Goal: Transaction & Acquisition: Book appointment/travel/reservation

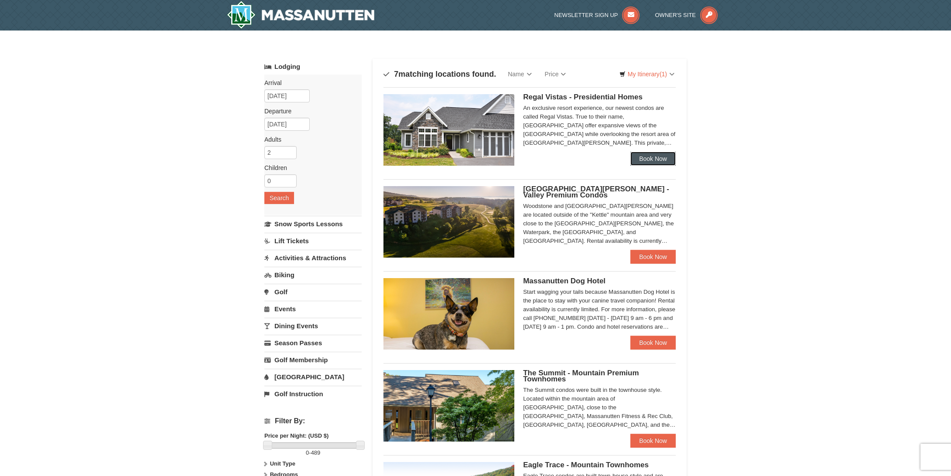
click at [657, 157] on link "Book Now" at bounding box center [652, 159] width 45 height 14
click at [580, 185] on div "Woodstone Meadows - Valley Premium Condos Woodstone and Woodstone Casa de Campo…" at bounding box center [529, 218] width 292 height 79
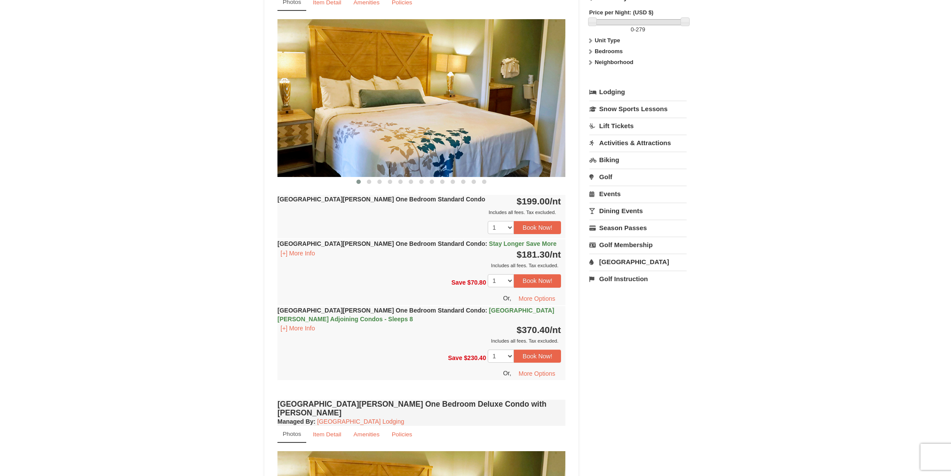
scroll to position [350, 0]
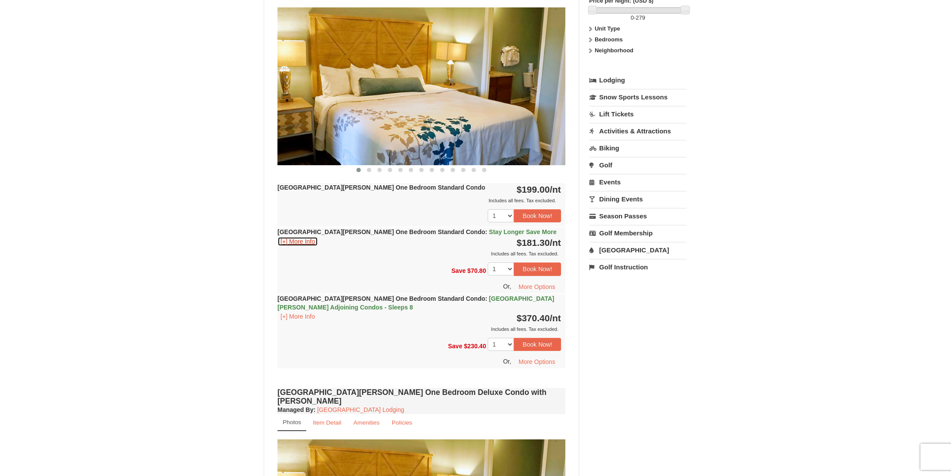
click at [307, 240] on button "[+] More Info" at bounding box center [297, 242] width 41 height 10
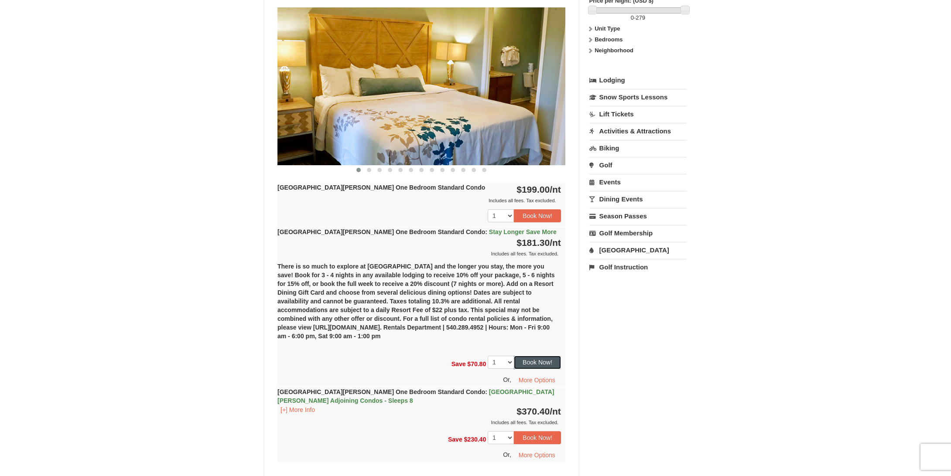
click at [535, 362] on button "Book Now!" at bounding box center [537, 362] width 47 height 13
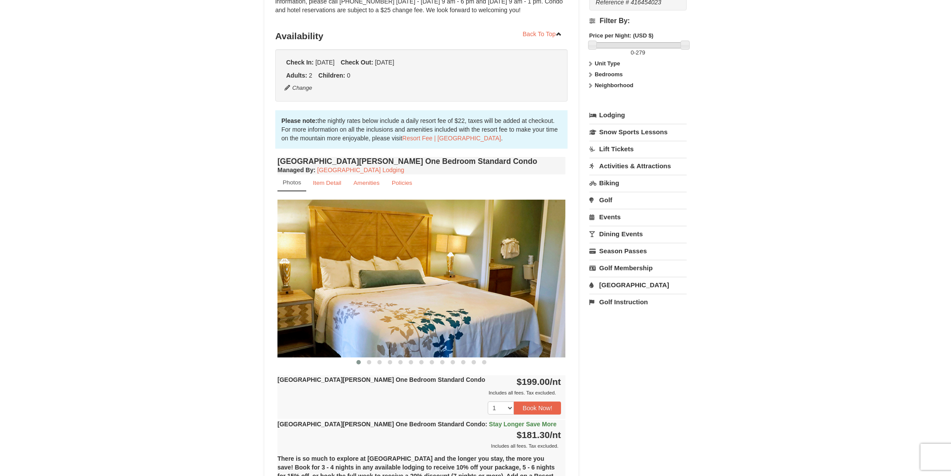
scroll to position [85, 0]
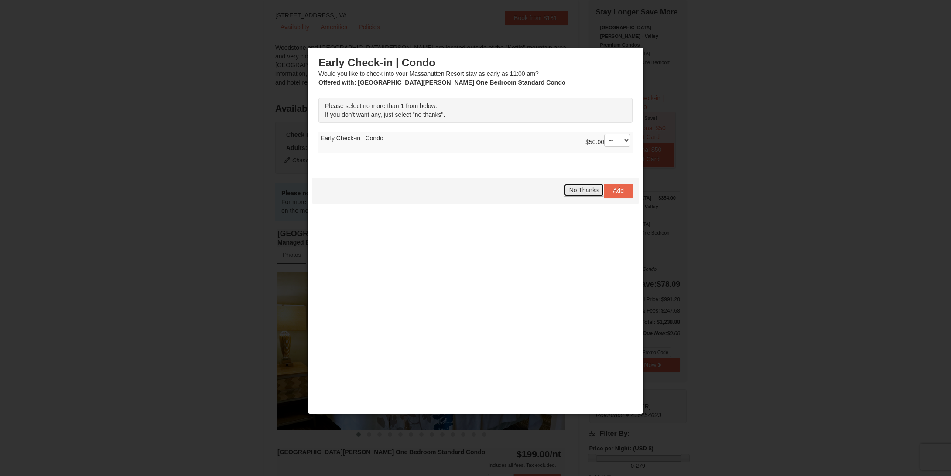
click at [583, 191] on span "No Thanks" at bounding box center [583, 190] width 29 height 7
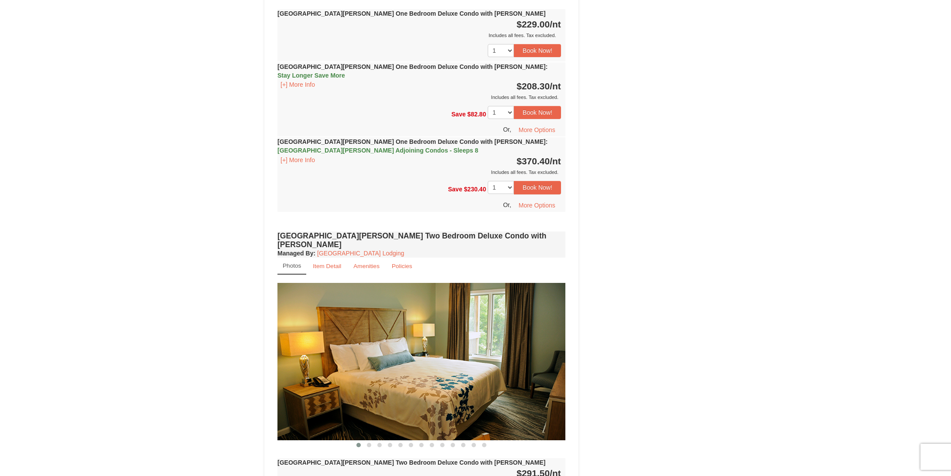
scroll to position [1224, 0]
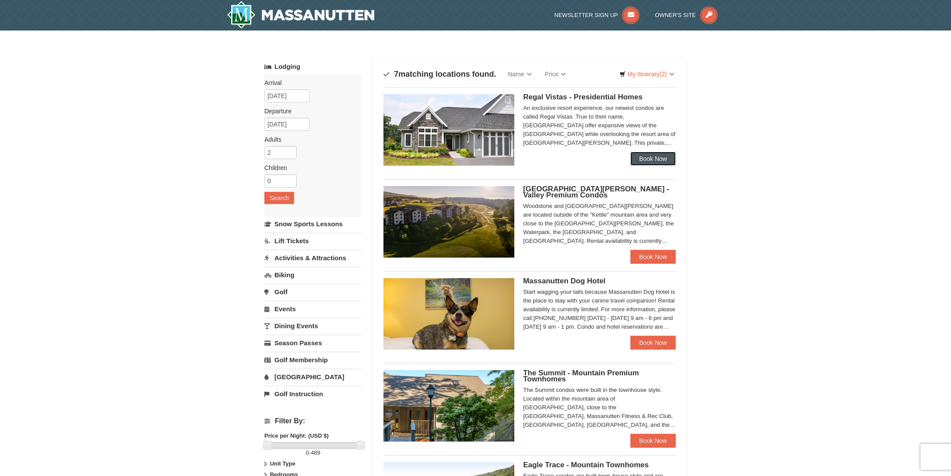
click at [649, 163] on link "Book Now" at bounding box center [652, 159] width 45 height 14
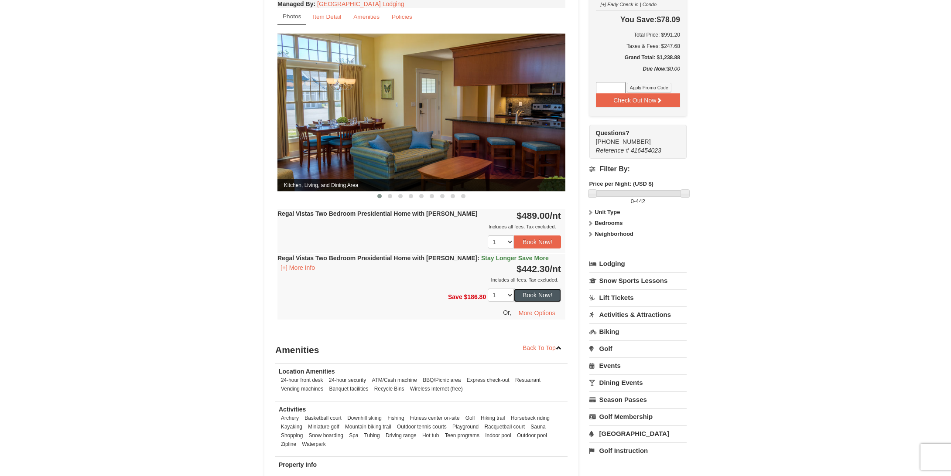
click at [527, 289] on button "Book Now!" at bounding box center [537, 295] width 47 height 13
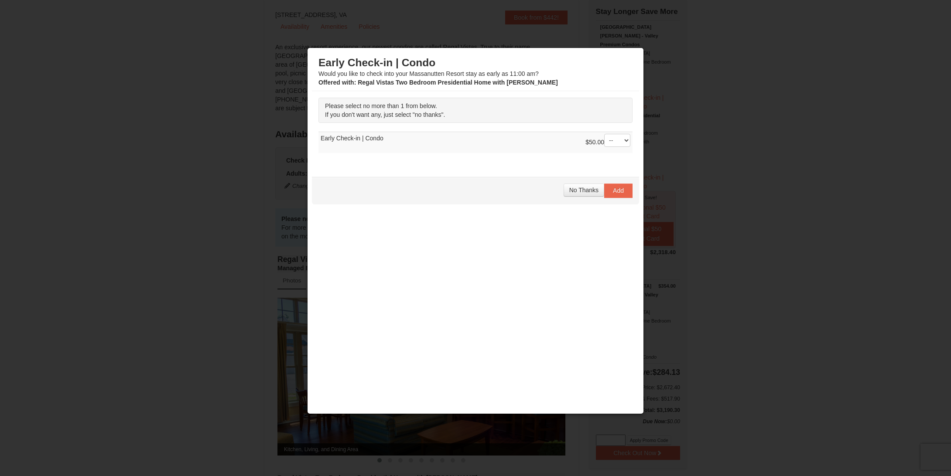
scroll to position [85, 0]
click at [592, 187] on span "No Thanks" at bounding box center [583, 190] width 29 height 7
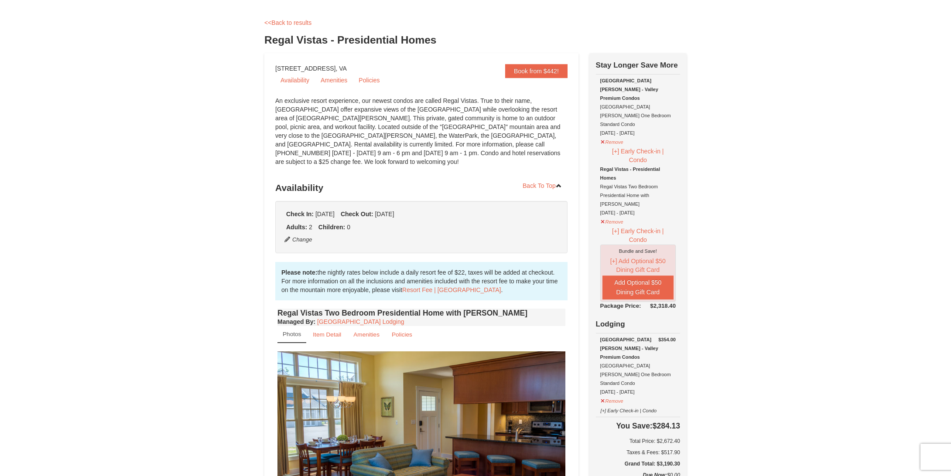
scroll to position [0, 0]
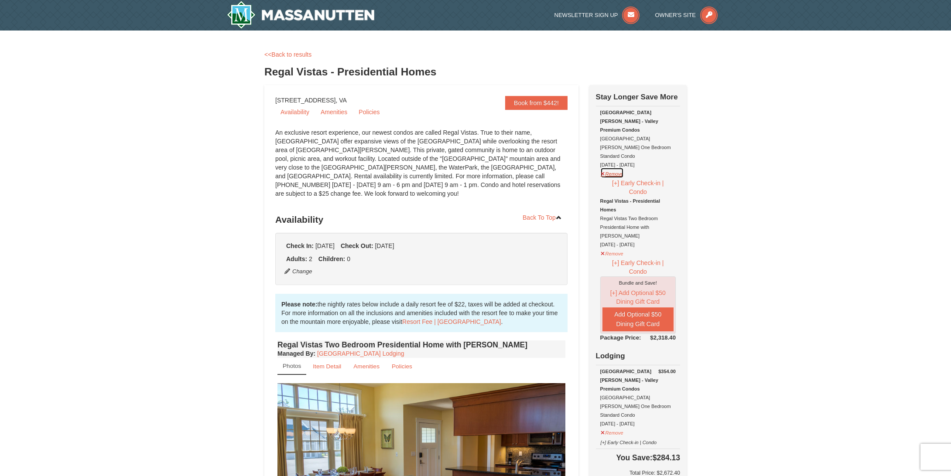
click at [611, 167] on button "Remove" at bounding box center [612, 172] width 24 height 11
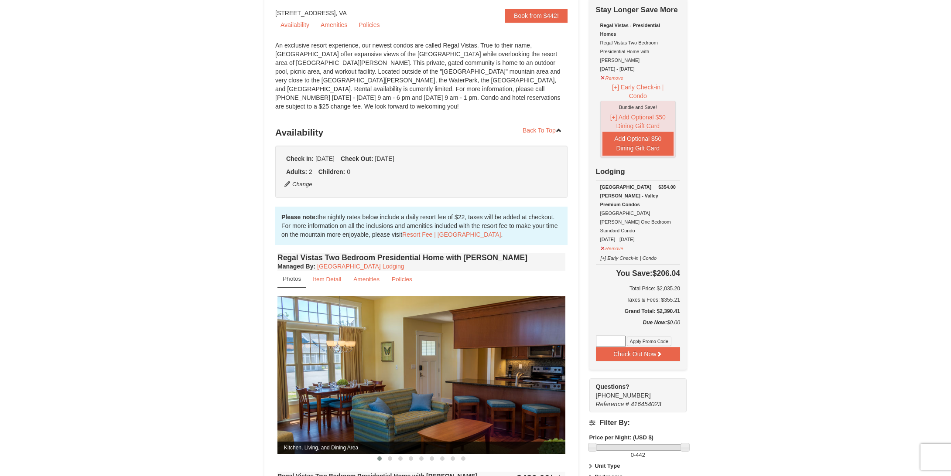
scroll to position [218, 0]
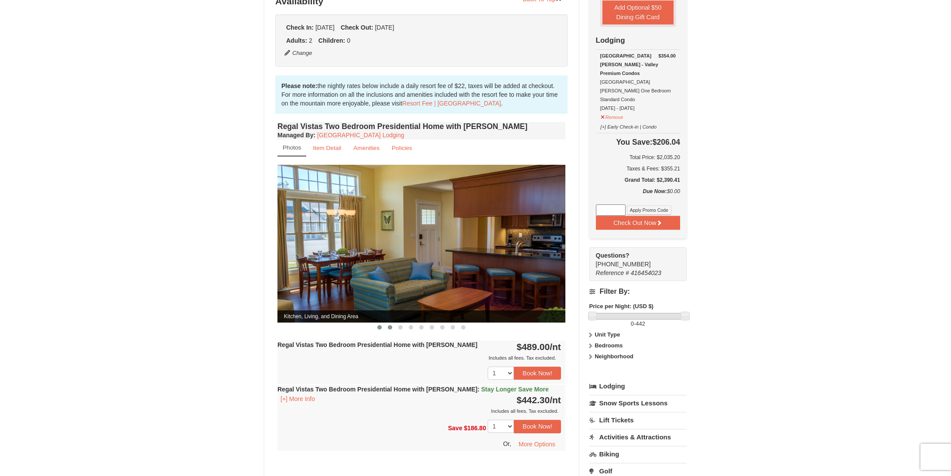
click at [391, 323] on button at bounding box center [390, 327] width 10 height 9
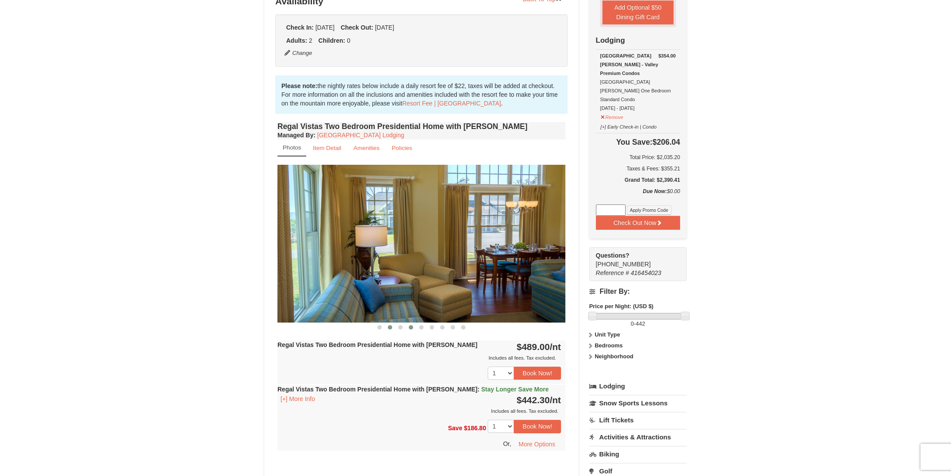
click at [410, 325] on span at bounding box center [411, 327] width 4 height 4
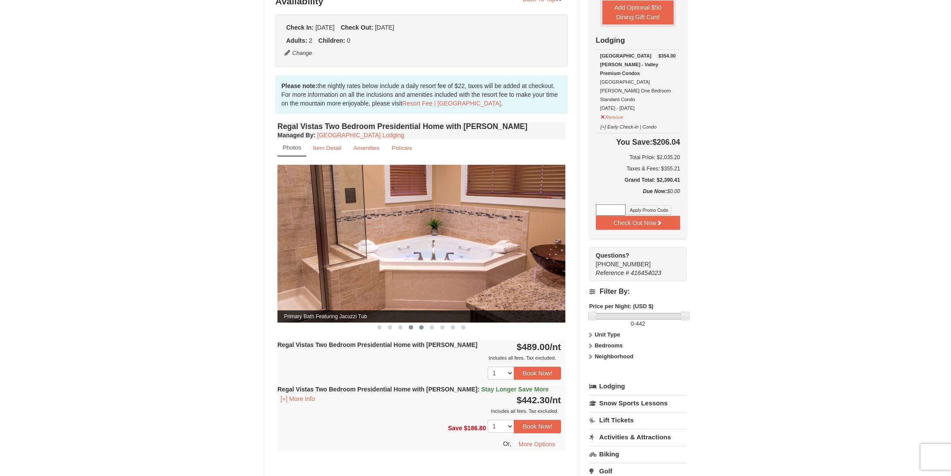
click at [419, 325] on span at bounding box center [421, 327] width 4 height 4
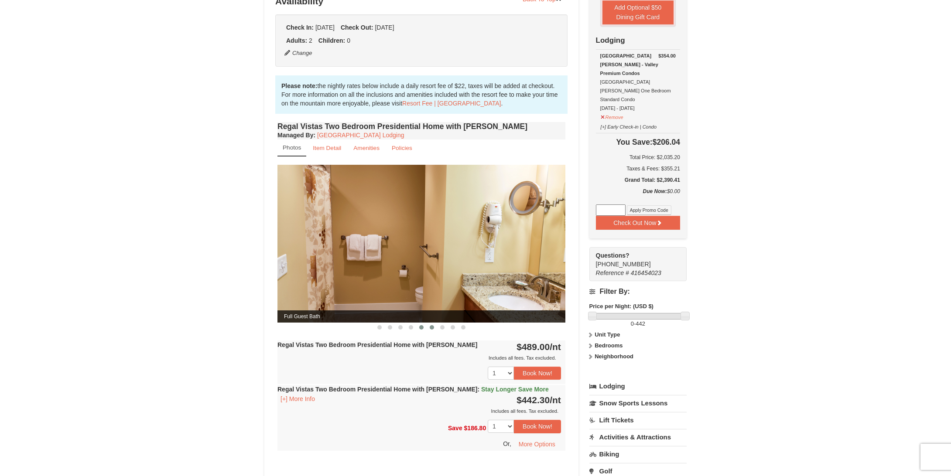
click at [428, 323] on button at bounding box center [431, 327] width 10 height 9
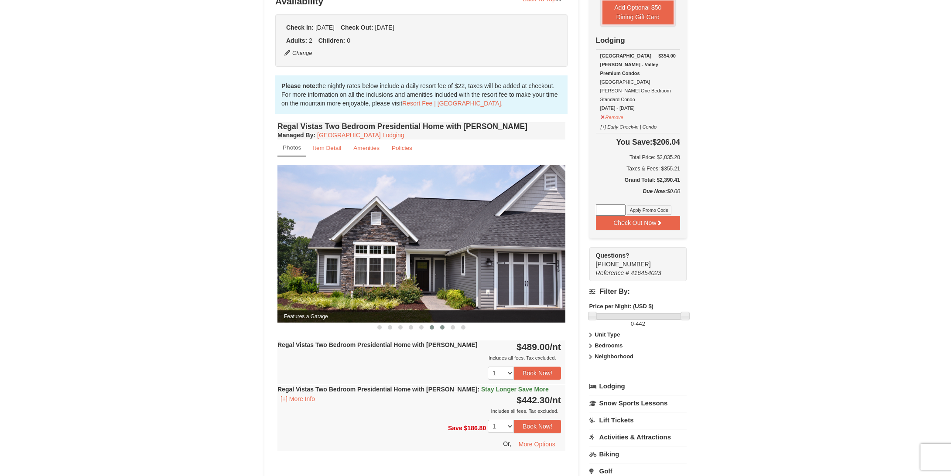
click at [441, 325] on span at bounding box center [442, 327] width 4 height 4
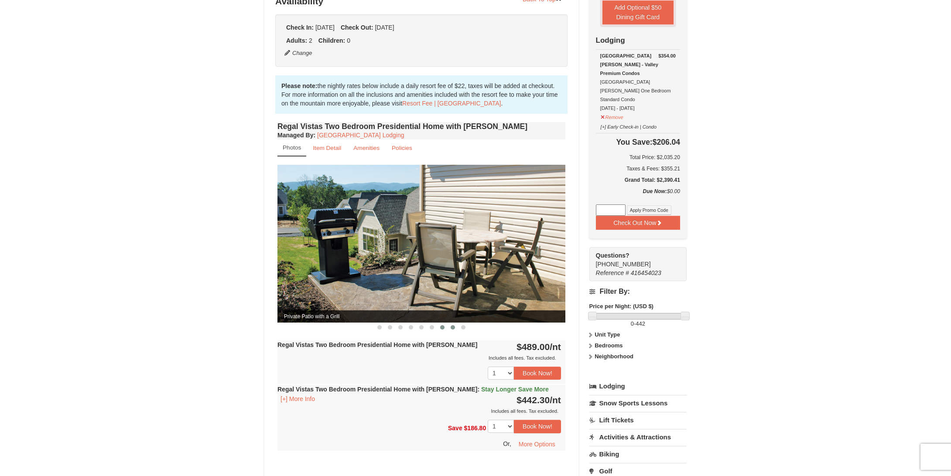
click at [454, 325] on span at bounding box center [452, 327] width 4 height 4
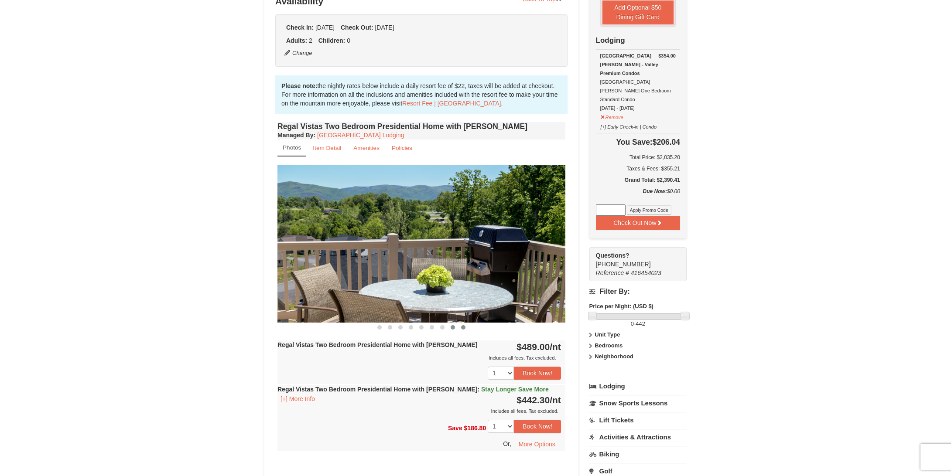
click at [462, 325] on span at bounding box center [463, 327] width 4 height 4
